Goal: Find specific page/section: Find specific page/section

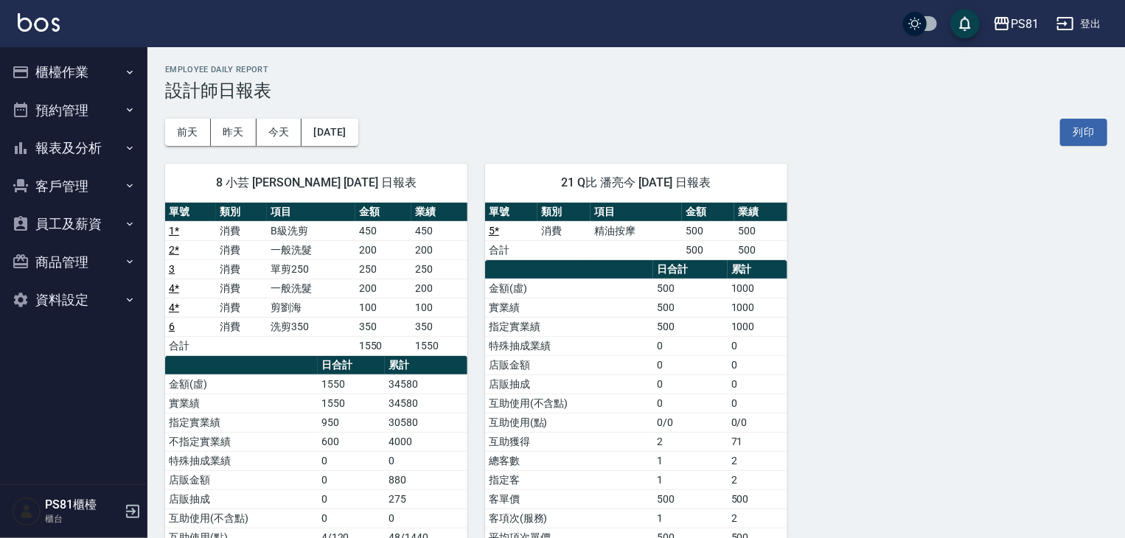
click at [114, 256] on button "商品管理" at bounding box center [74, 262] width 136 height 38
click at [118, 245] on button "商品管理" at bounding box center [74, 262] width 136 height 38
click at [138, 217] on button "員工及薪資" at bounding box center [74, 224] width 136 height 38
click at [130, 203] on button "客戶管理" at bounding box center [74, 186] width 136 height 38
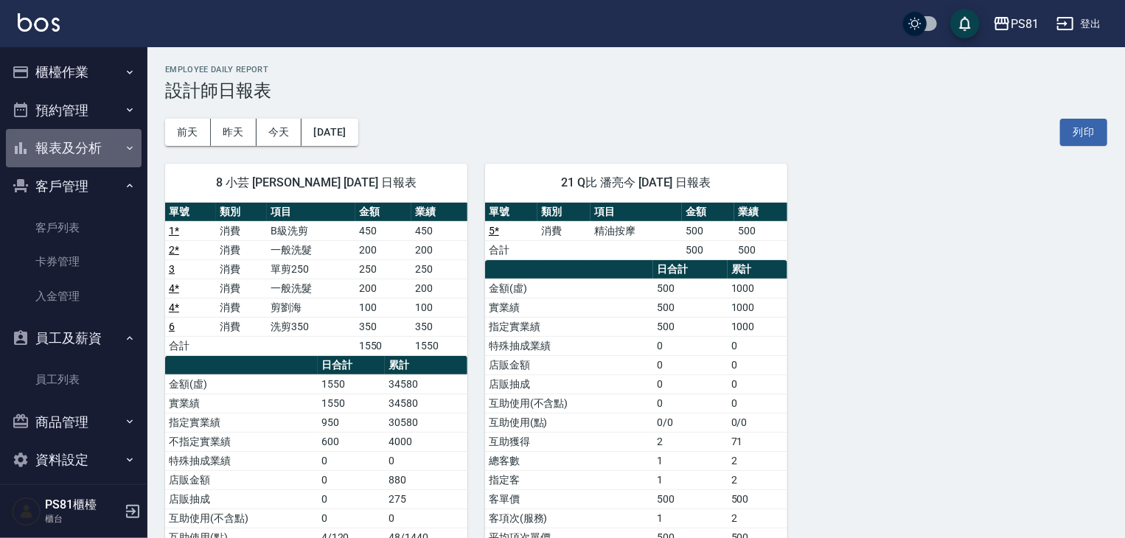
click at [113, 148] on button "報表及分析" at bounding box center [74, 148] width 136 height 38
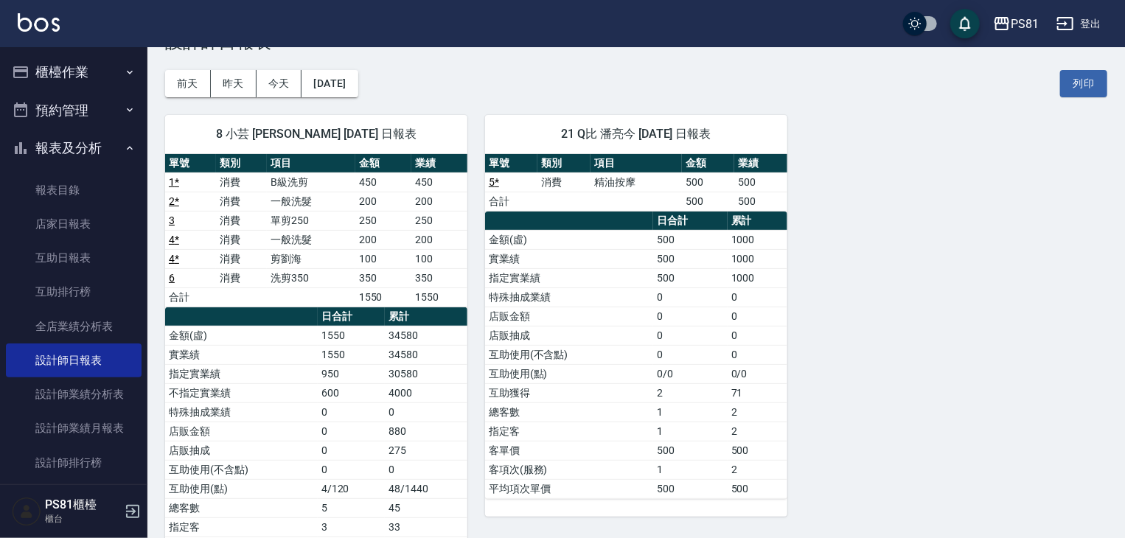
scroll to position [147, 0]
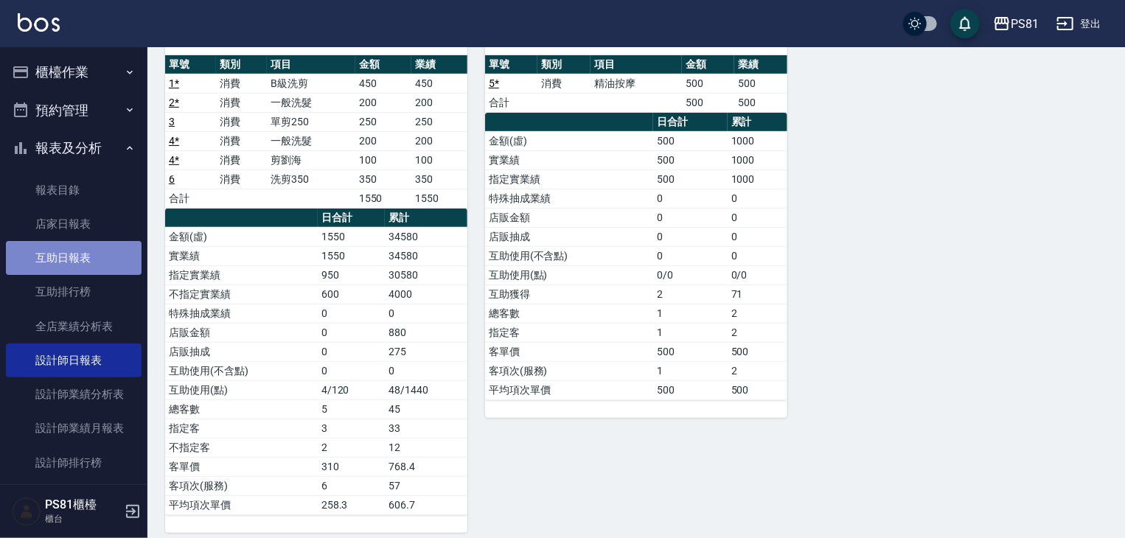
click at [84, 260] on link "互助日報表" at bounding box center [74, 258] width 136 height 34
